Goal: Navigation & Orientation: Find specific page/section

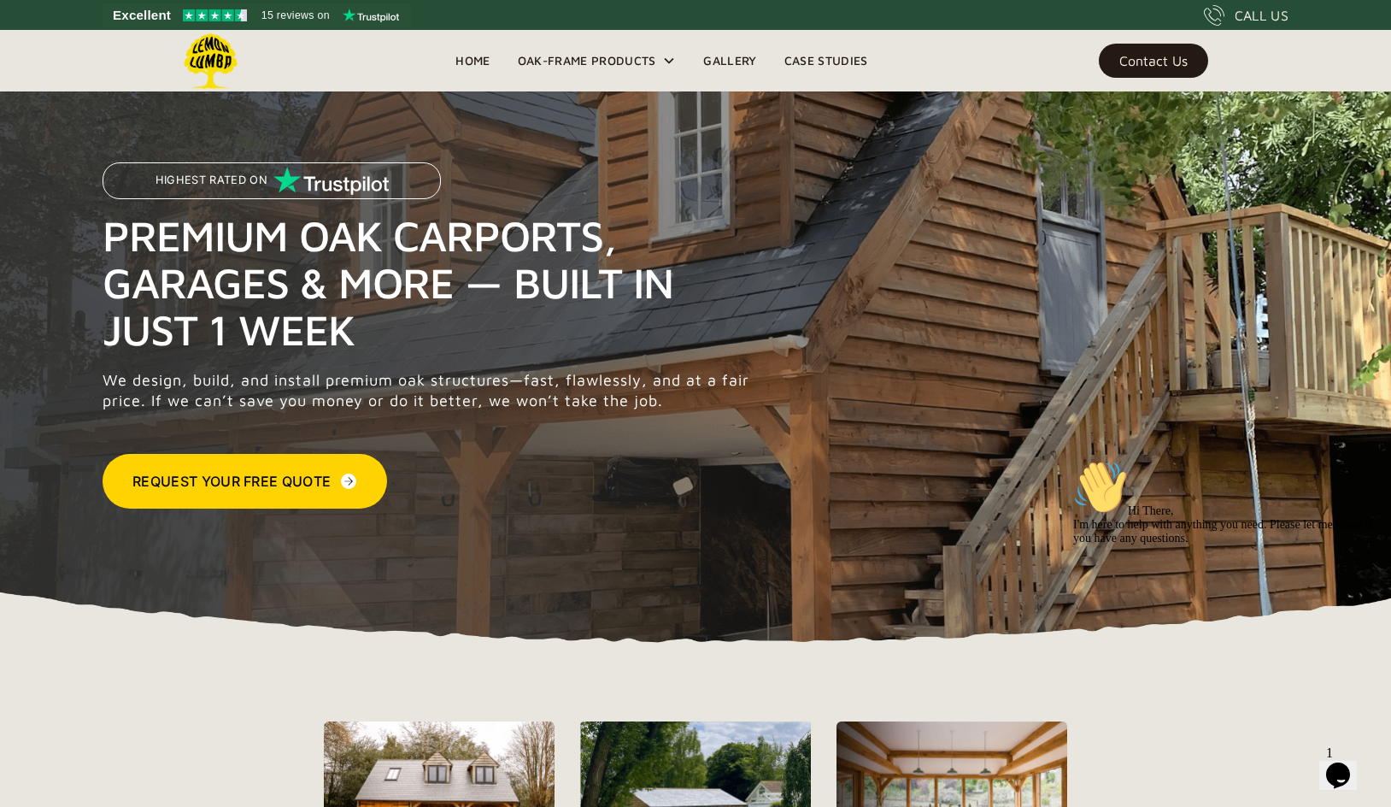
click at [1177, 63] on div "Contact Us" at bounding box center [1154, 61] width 68 height 12
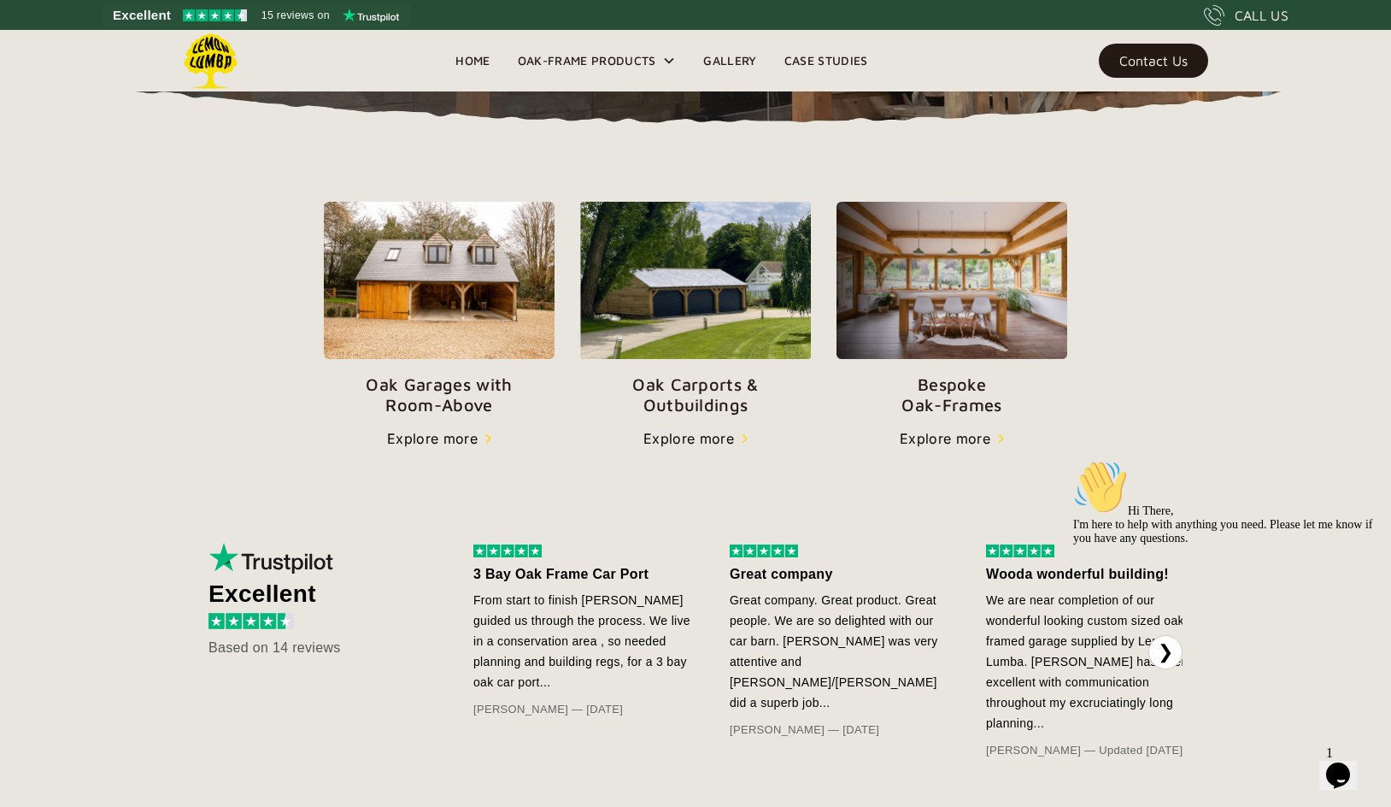
scroll to position [521, 0]
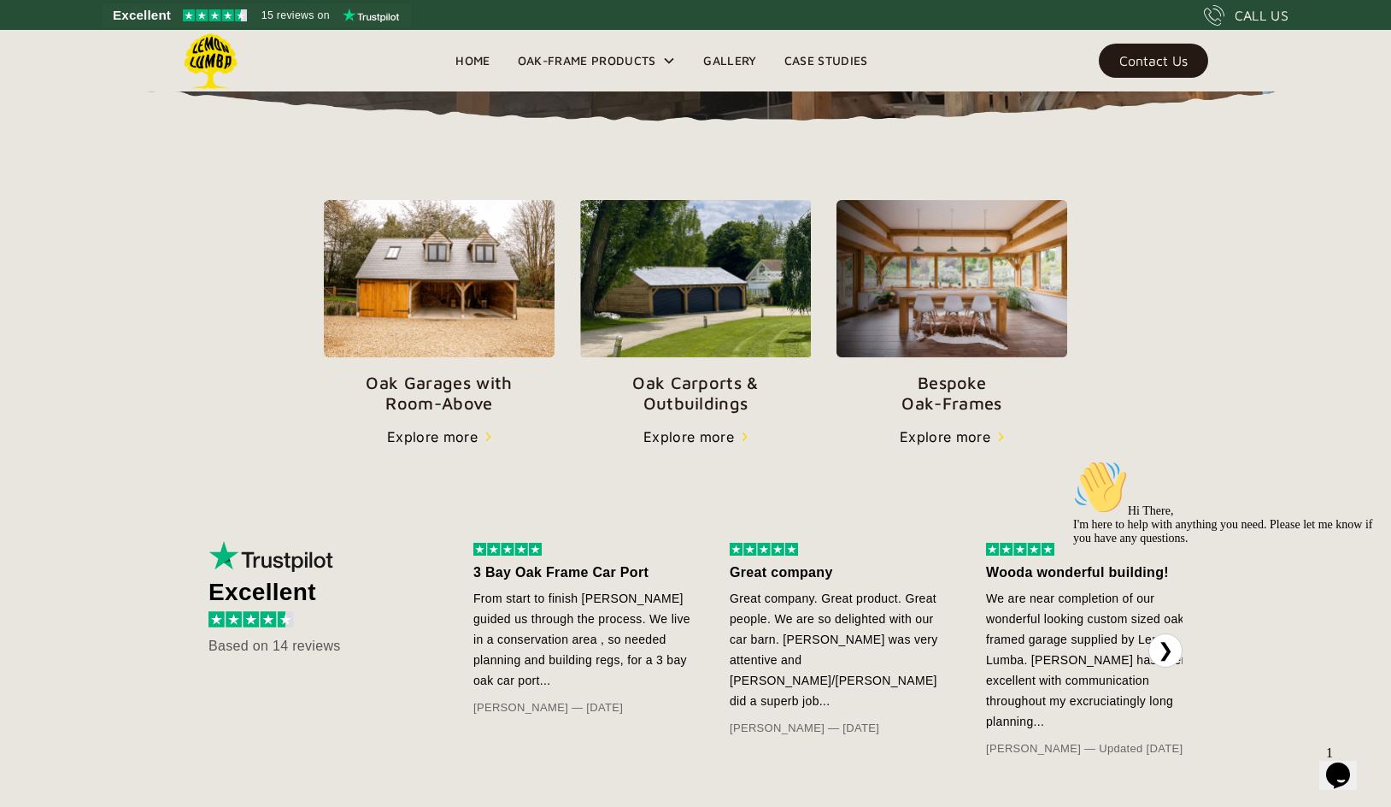
click at [683, 437] on div "Explore more" at bounding box center [689, 436] width 91 height 21
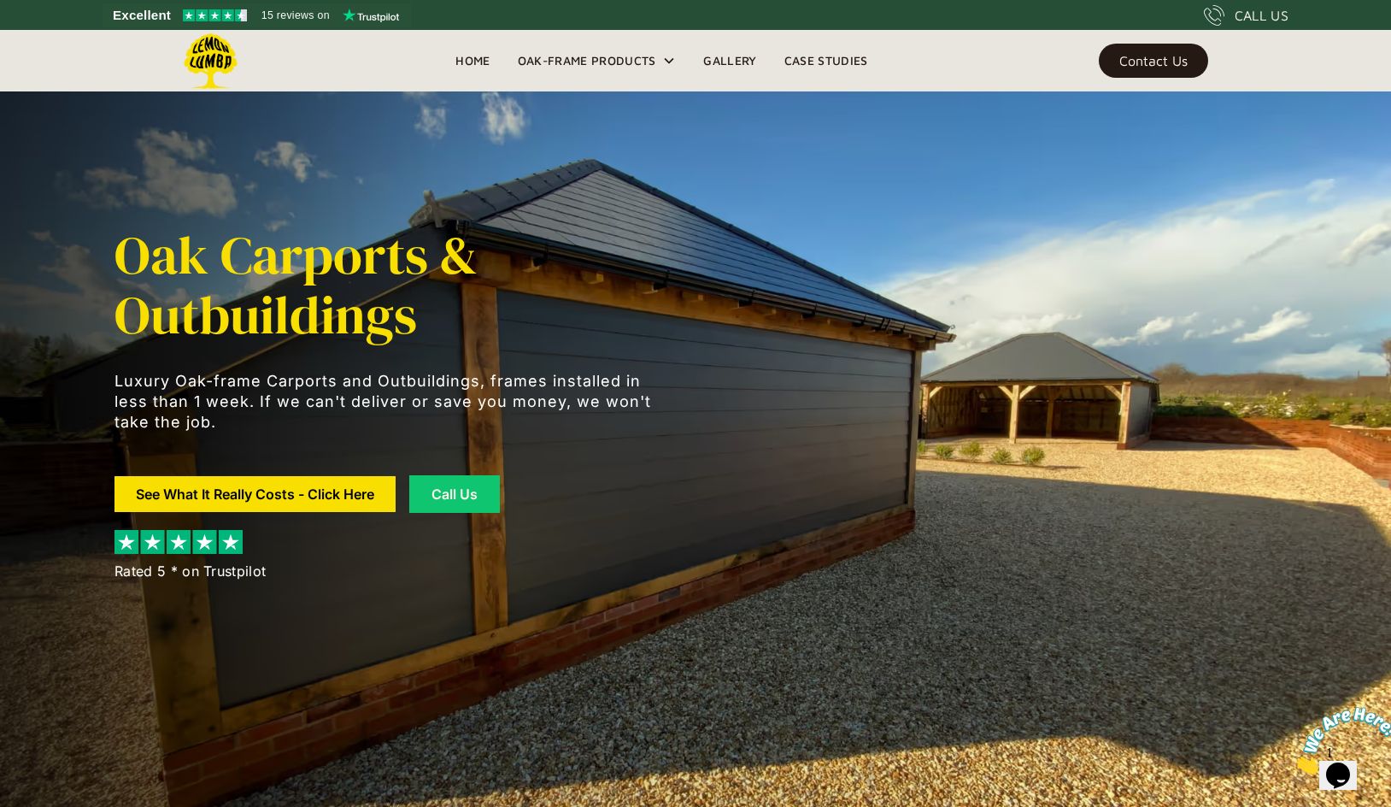
click at [737, 56] on link "Gallery" at bounding box center [730, 61] width 80 height 26
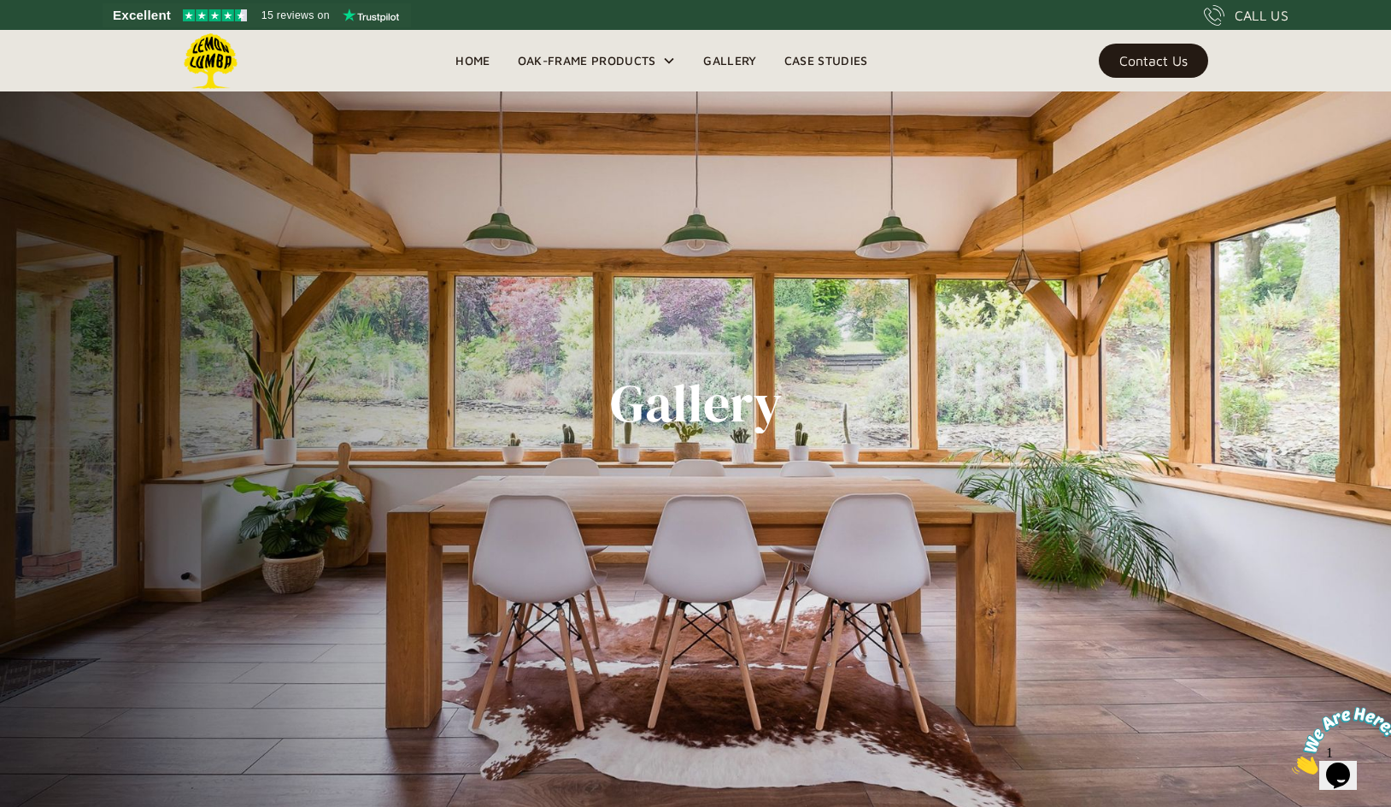
drag, startPoint x: 1164, startPoint y: 315, endPoint x: 920, endPoint y: 349, distance: 246.8
click at [920, 349] on div "Gallery" at bounding box center [696, 403] width 1162 height 807
click at [168, 563] on div "Gallery" at bounding box center [696, 403] width 1162 height 807
